Goal: Find specific page/section: Find specific page/section

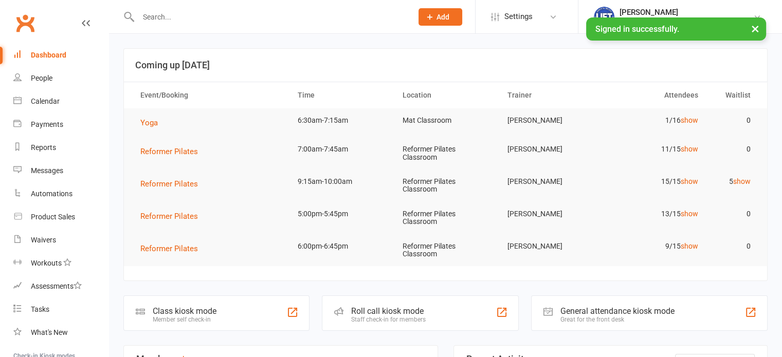
click at [180, 8] on div at bounding box center [264, 16] width 282 height 33
click at [172, 20] on input "text" at bounding box center [270, 17] width 270 height 14
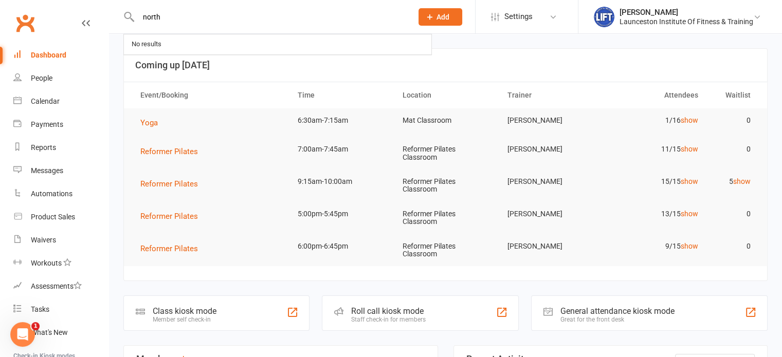
type input "north"
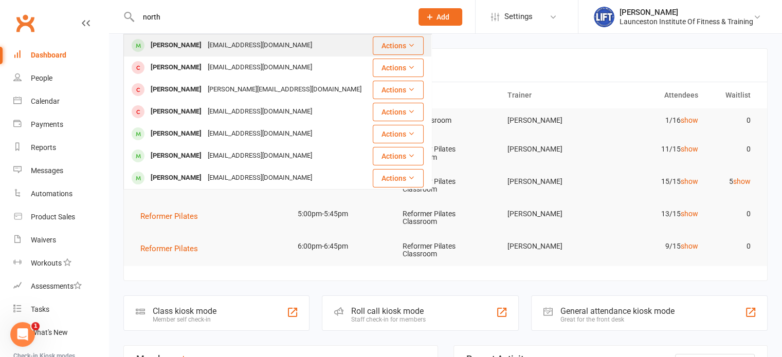
click at [173, 39] on div "[PERSON_NAME]" at bounding box center [176, 45] width 57 height 15
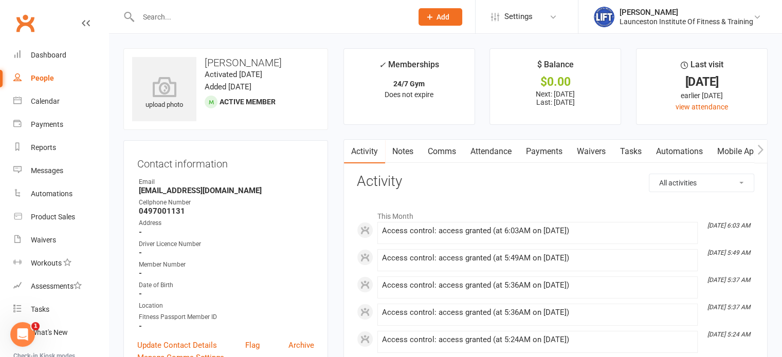
click at [545, 151] on link "Payments" at bounding box center [544, 152] width 51 height 24
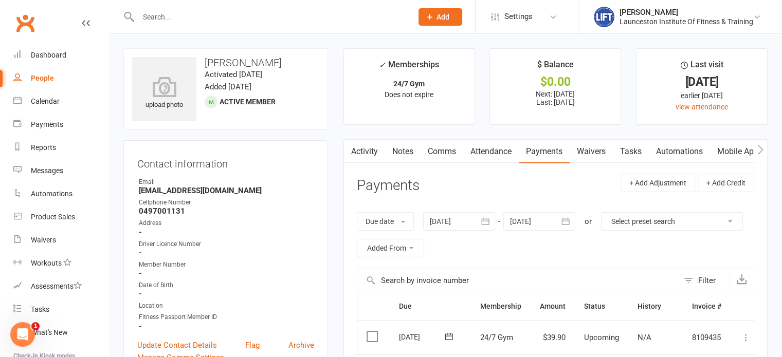
click at [351, 152] on icon "button" at bounding box center [350, 149] width 6 height 10
